Goal: Task Accomplishment & Management: Manage account settings

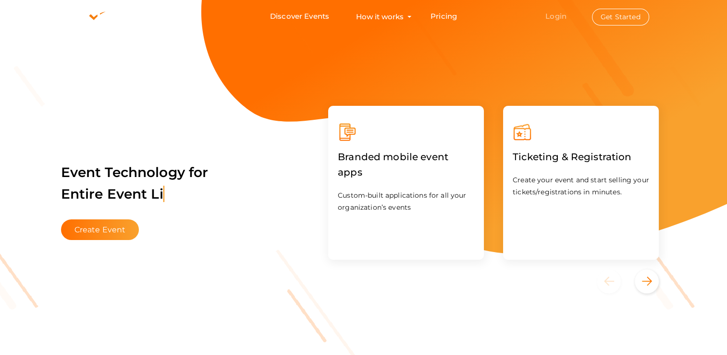
click at [554, 17] on link "Login" at bounding box center [555, 16] width 21 height 9
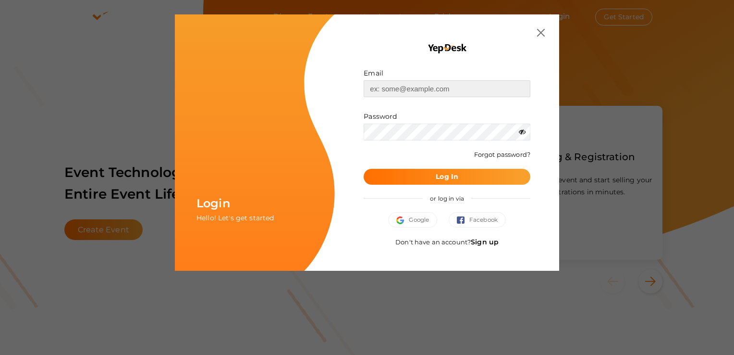
type input "[EMAIL_ADDRESS][DOMAIN_NAME]"
click at [446, 182] on button "Log In" at bounding box center [447, 177] width 167 height 16
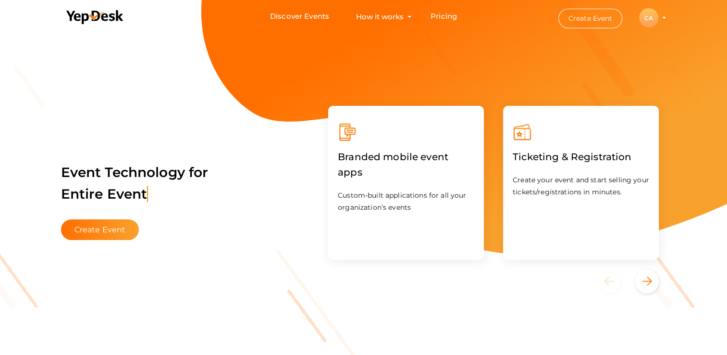
click at [653, 15] on div "CA" at bounding box center [648, 17] width 19 height 19
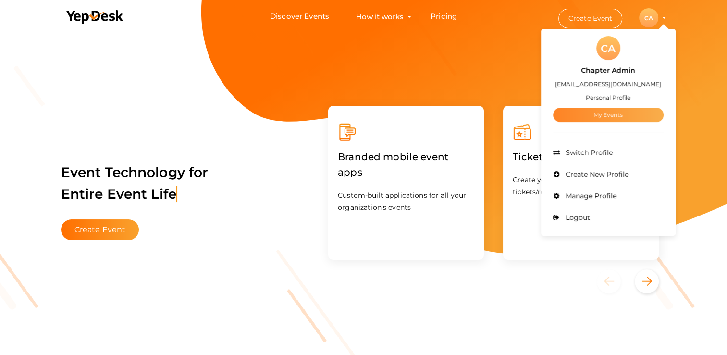
click at [599, 112] on link "My Events" at bounding box center [608, 115] width 111 height 14
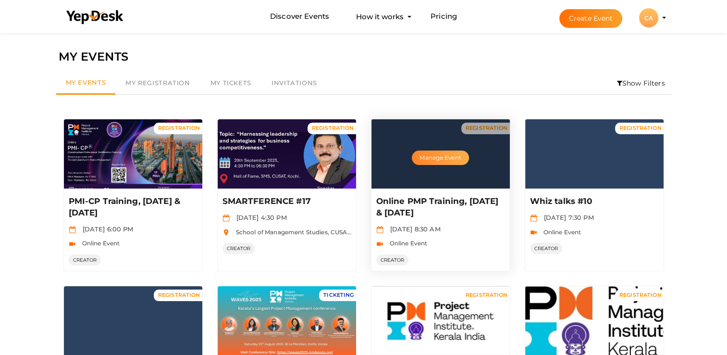
click at [446, 159] on button "Manage Event" at bounding box center [440, 157] width 57 height 14
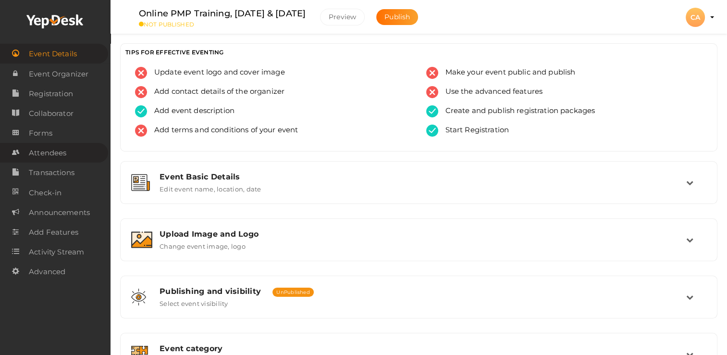
click at [53, 156] on span "Attendees" at bounding box center [47, 152] width 37 height 19
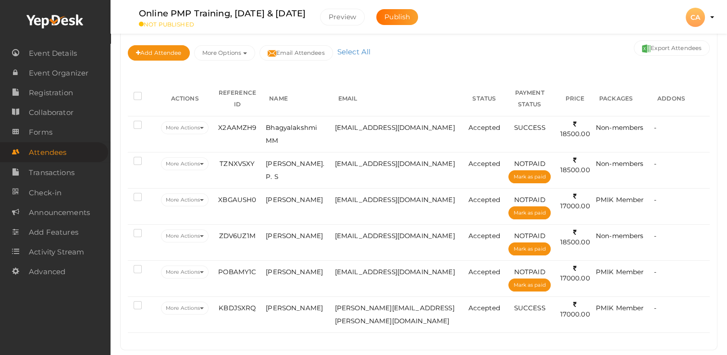
scroll to position [116, 0]
